Goal: Find specific page/section: Find specific page/section

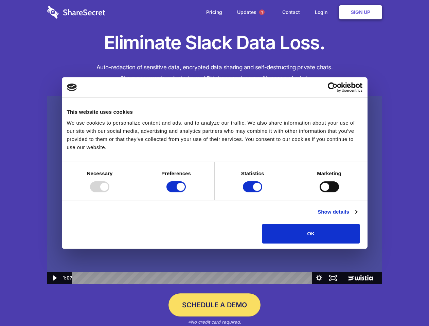
click at [214, 163] on img at bounding box center [214, 190] width 335 height 188
click at [109, 192] on div at bounding box center [99, 186] width 19 height 11
click at [186, 192] on input "Preferences" at bounding box center [175, 186] width 19 height 11
checkbox input "false"
click at [253, 192] on input "Statistics" at bounding box center [252, 186] width 19 height 11
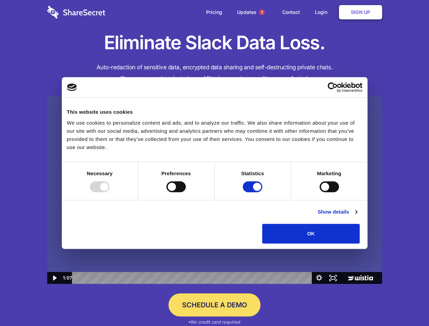
checkbox input "false"
click at [320, 192] on input "Marketing" at bounding box center [329, 186] width 19 height 11
checkbox input "true"
click at [357, 216] on link "Show details" at bounding box center [337, 212] width 39 height 8
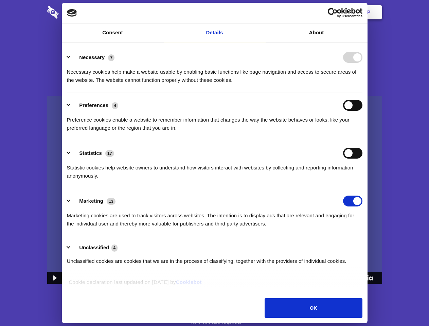
click at [365, 246] on ul "Necessary 7 Necessary cookies help make a website usable by enabling basic func…" at bounding box center [215, 158] width 302 height 229
click at [261, 12] on span "1" at bounding box center [261, 12] width 5 height 5
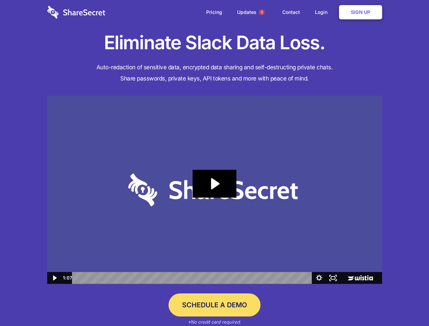
click at [215, 190] on icon "Play Video: Sharesecret Slack Extension" at bounding box center [214, 184] width 43 height 28
